Goal: Register for event/course

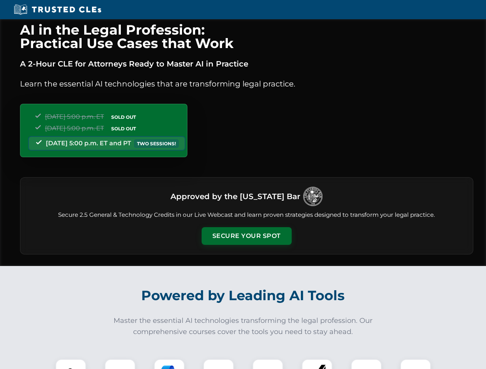
click at [246, 236] on button "Secure Your Spot" at bounding box center [247, 236] width 90 height 18
click at [71, 364] on img at bounding box center [71, 374] width 22 height 22
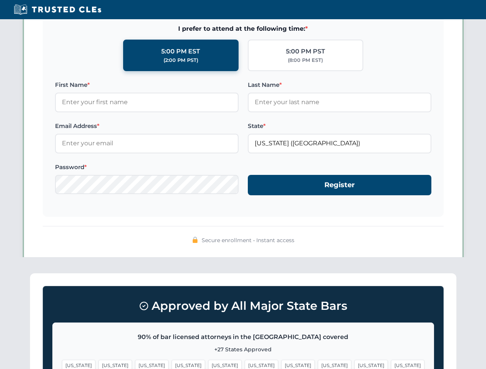
click at [281, 364] on span "[US_STATE]" at bounding box center [297, 365] width 33 height 11
click at [354, 364] on span "[US_STATE]" at bounding box center [370, 365] width 33 height 11
